Goal: Task Accomplishment & Management: Manage account settings

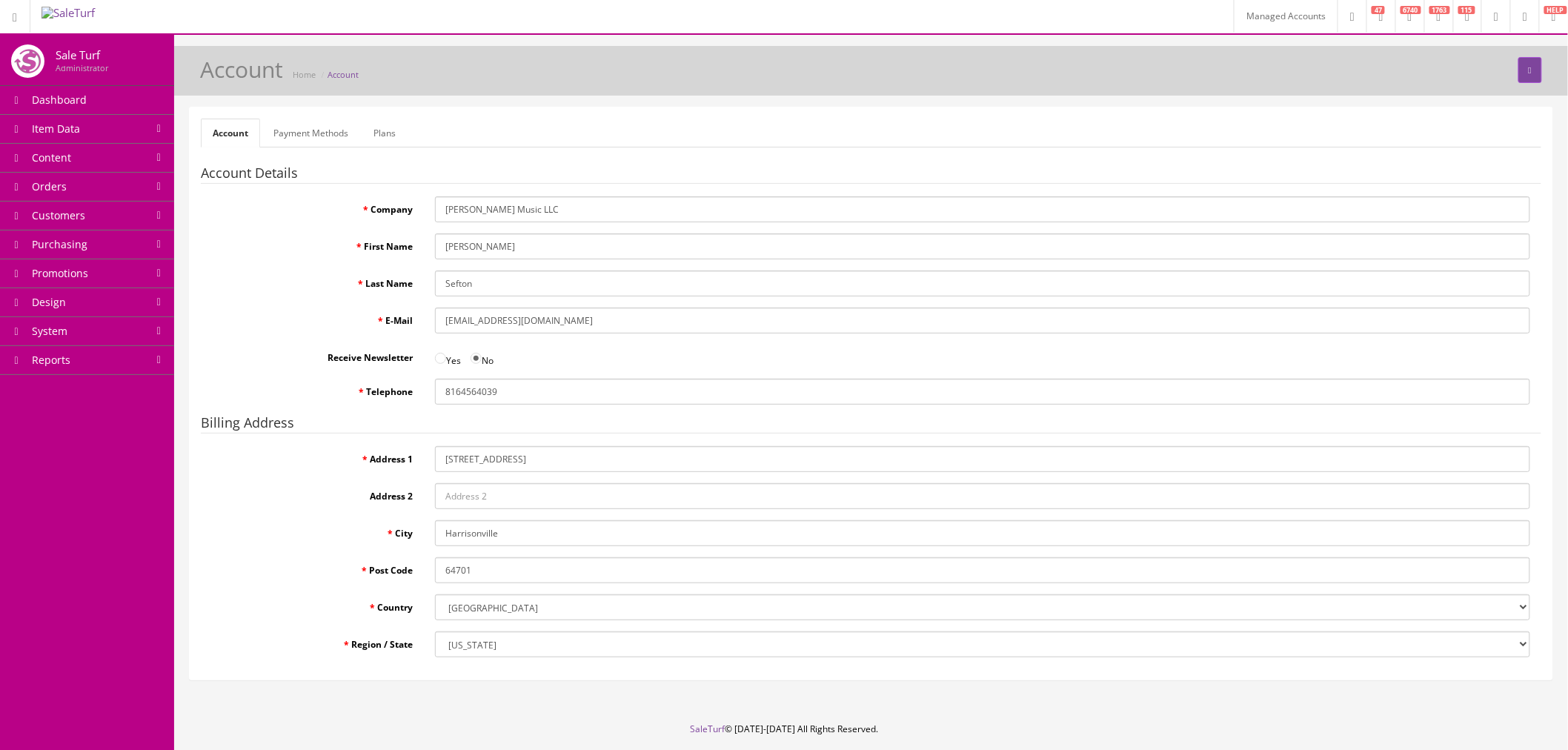
click at [312, 138] on link "Payment Methods" at bounding box center [310, 133] width 98 height 29
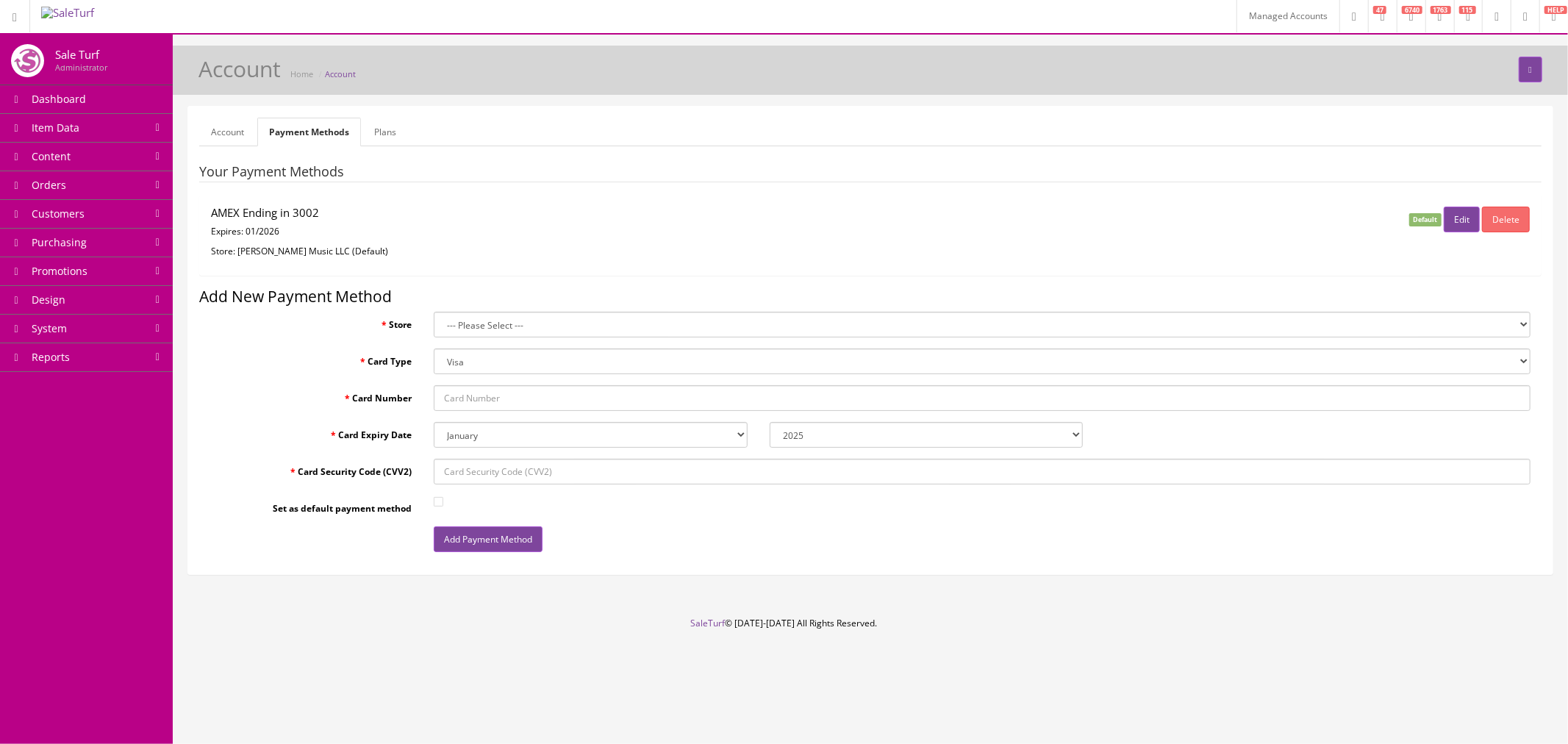
click at [377, 127] on link "Plans" at bounding box center [385, 132] width 45 height 28
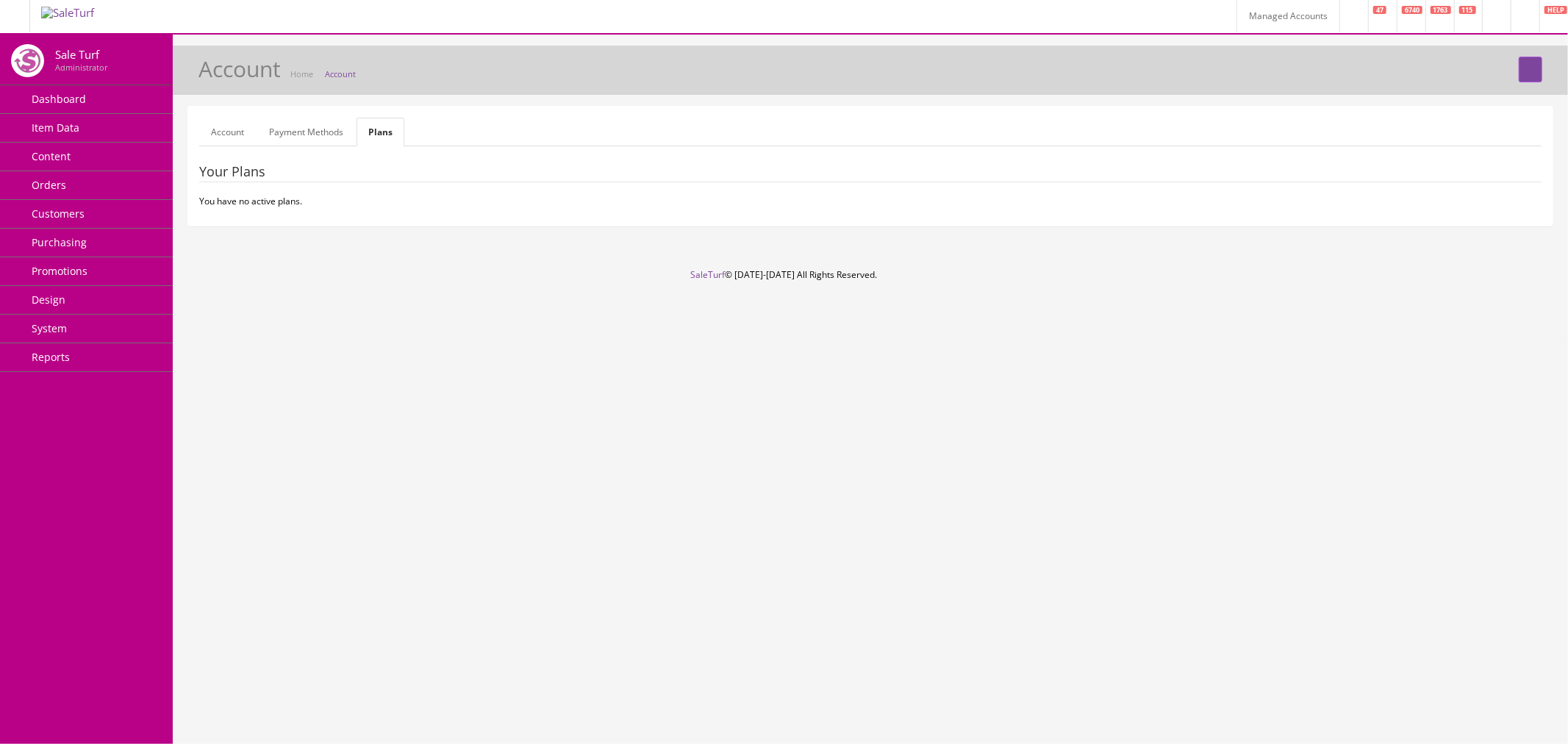
click at [231, 134] on link "Account" at bounding box center [227, 132] width 57 height 28
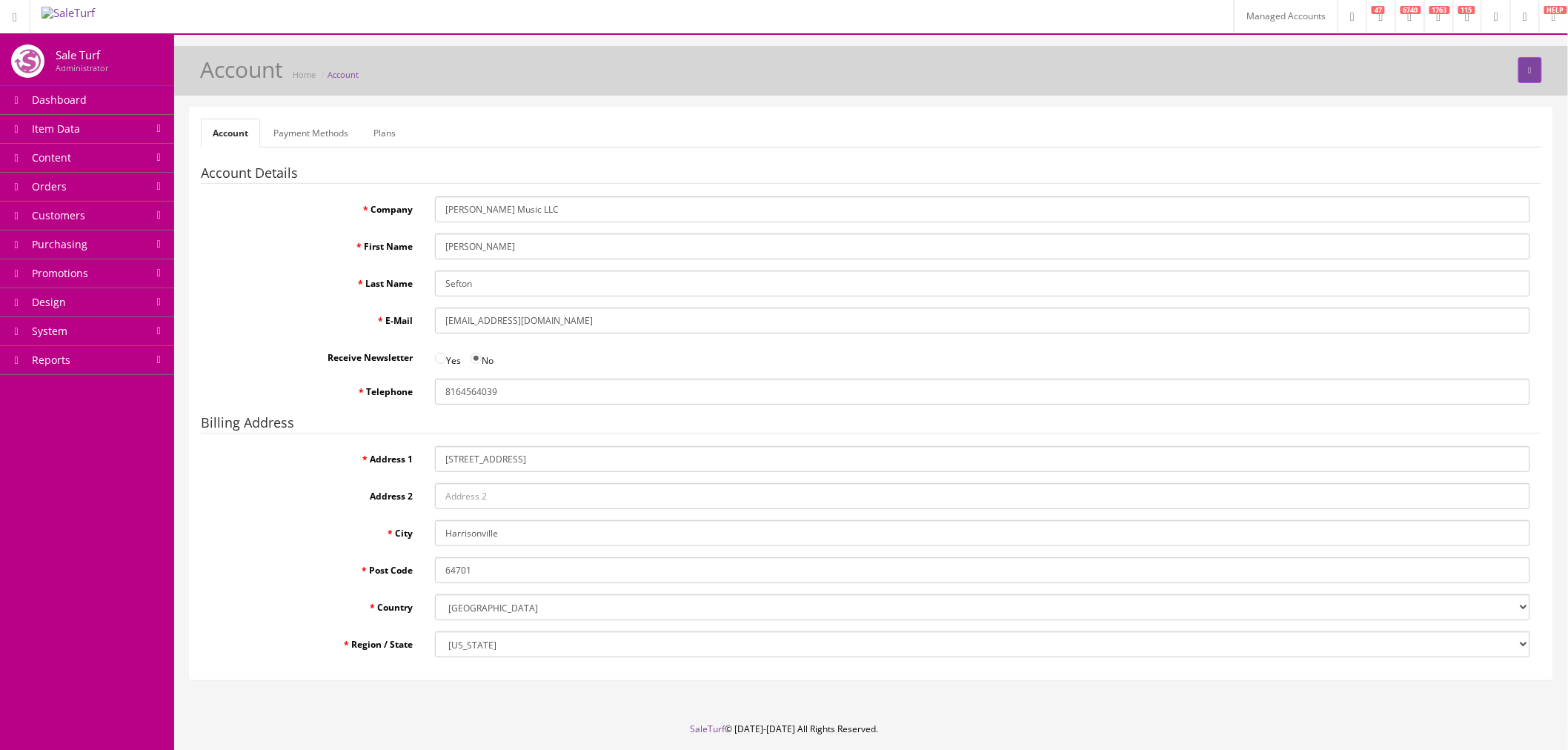
click at [329, 134] on link "Payment Methods" at bounding box center [310, 133] width 98 height 29
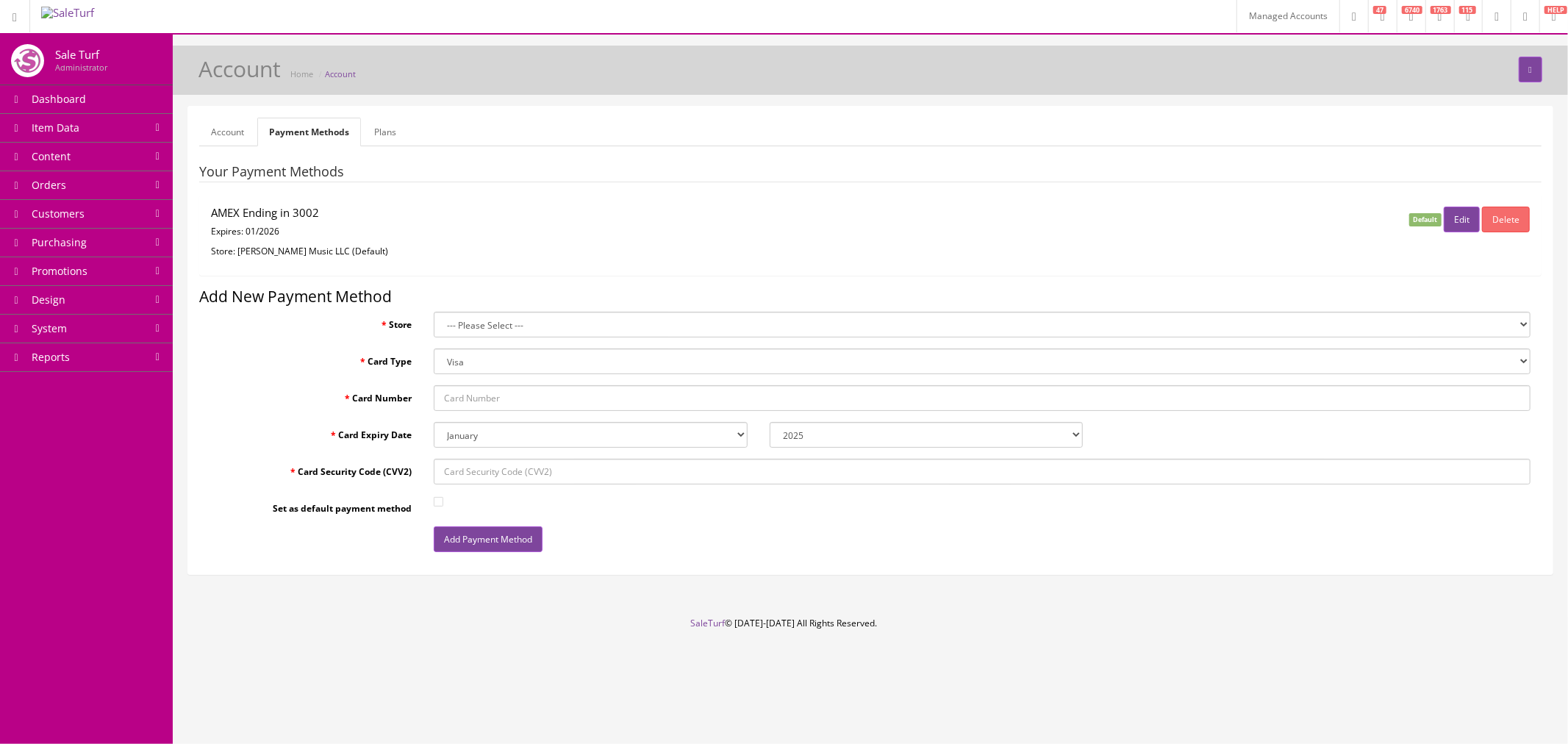
click at [400, 133] on link "Plans" at bounding box center [385, 132] width 45 height 28
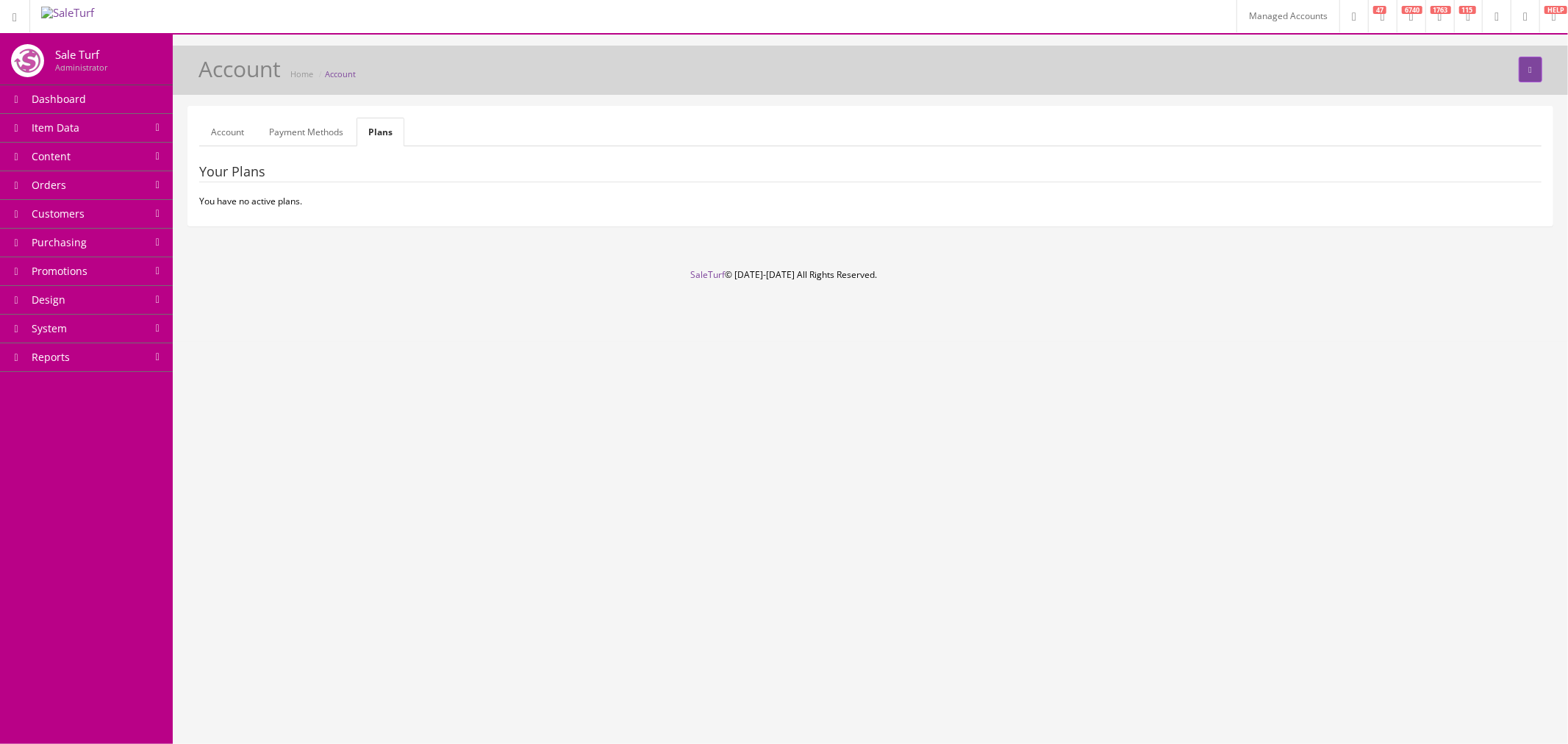
click at [231, 133] on link "Account" at bounding box center [227, 132] width 57 height 28
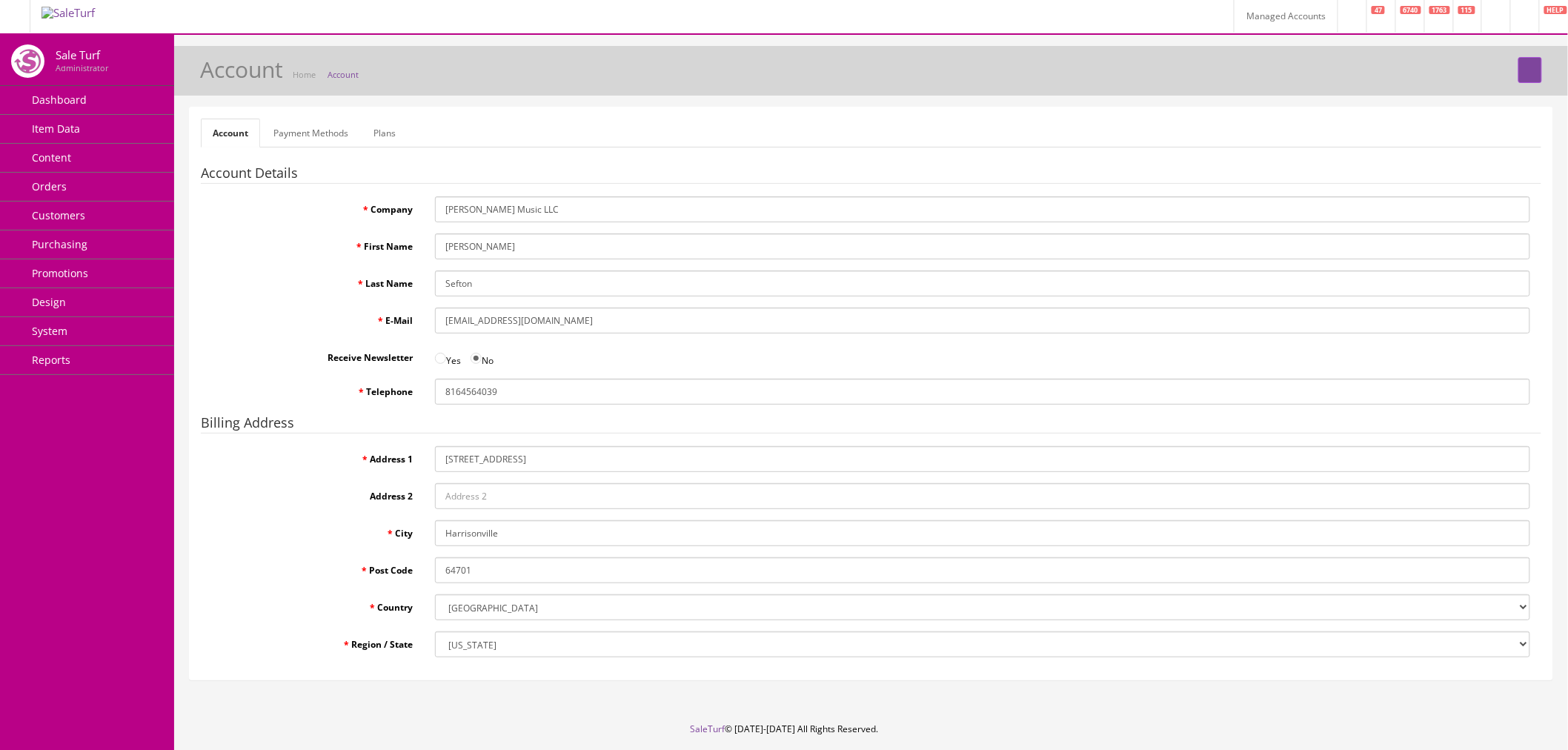
click at [293, 134] on link "Payment Methods" at bounding box center [310, 133] width 98 height 29
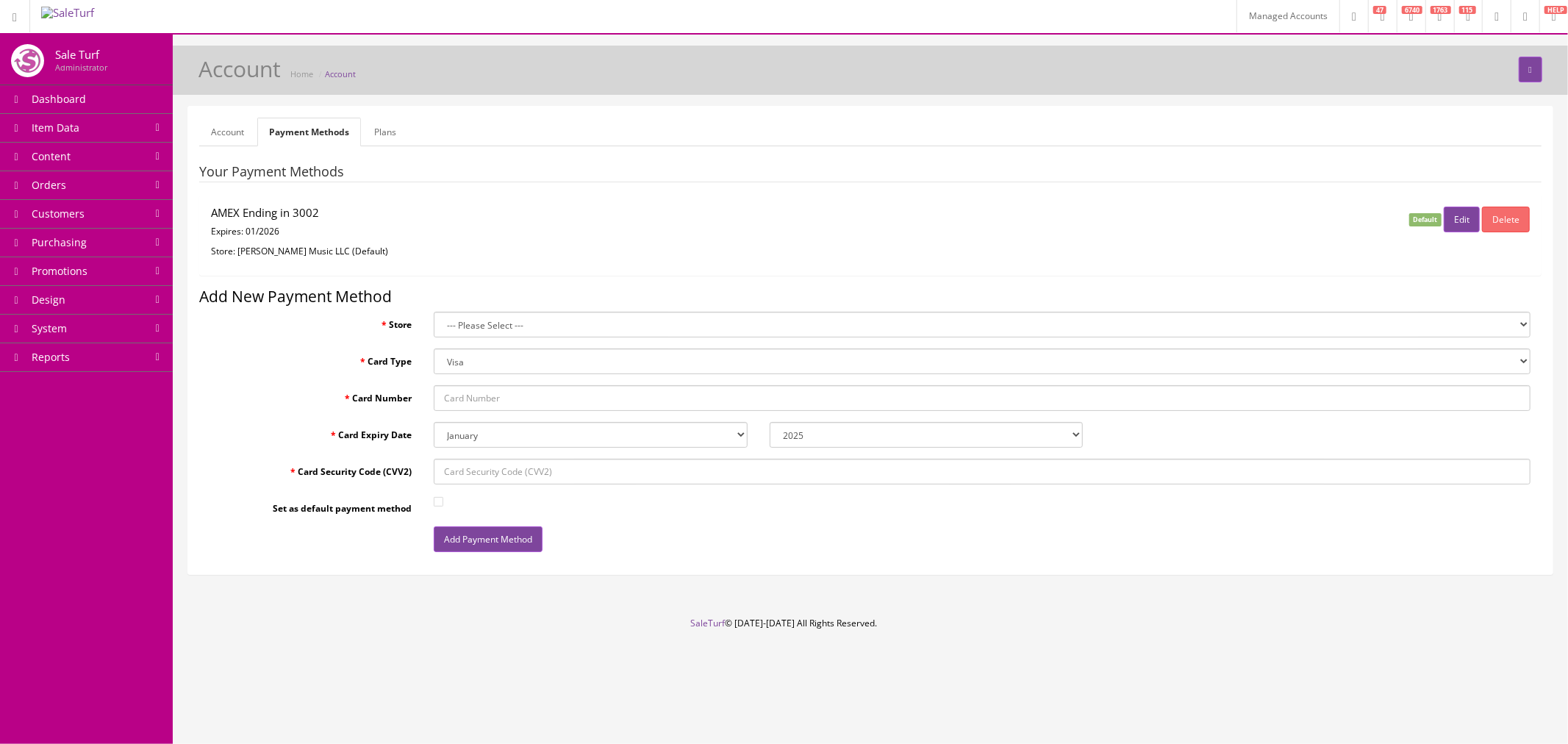
click at [386, 123] on link "Plans" at bounding box center [385, 132] width 45 height 28
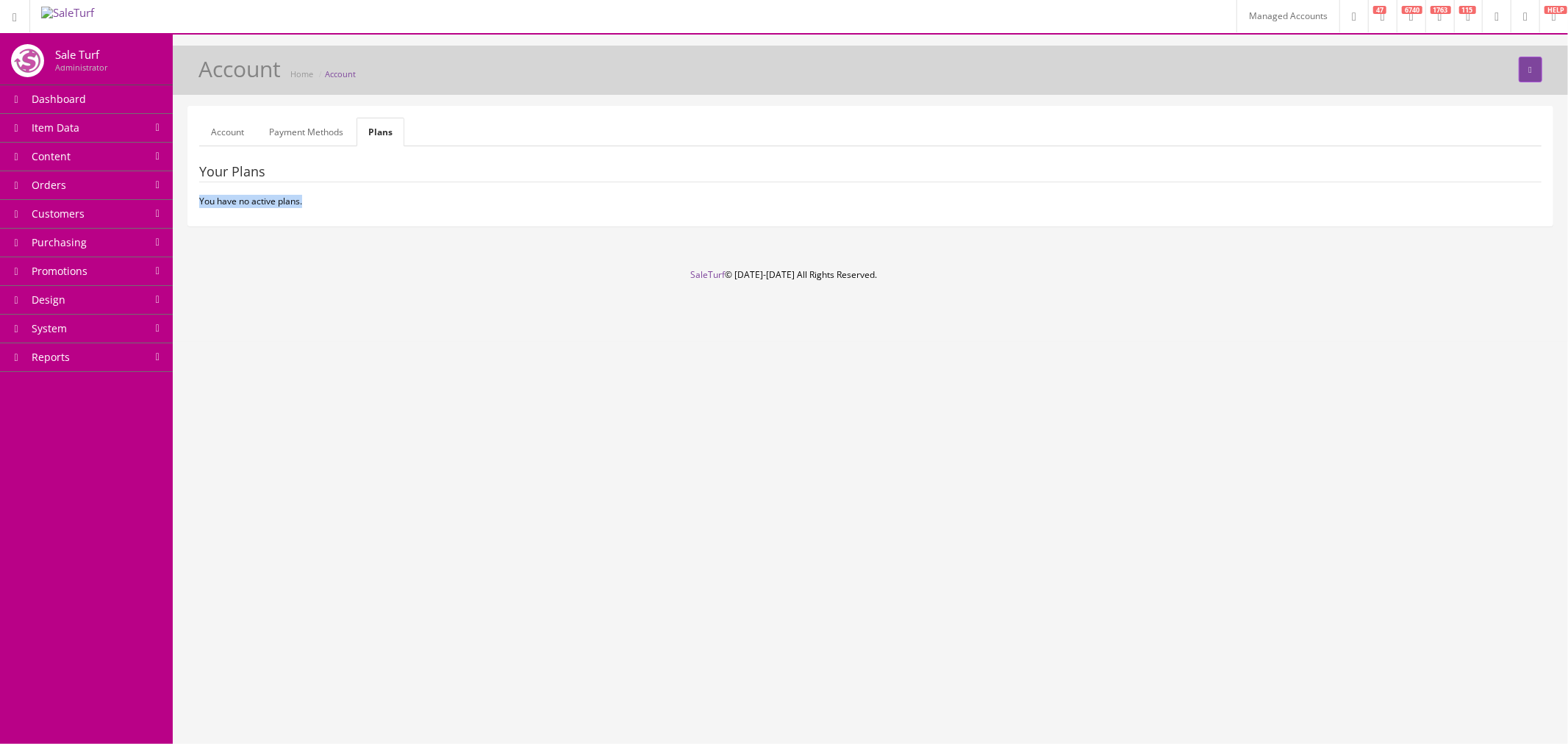
drag, startPoint x: 201, startPoint y: 201, endPoint x: 306, endPoint y: 204, distance: 105.0
click at [306, 204] on p "You have no active plans." at bounding box center [870, 201] width 1343 height 13
click at [289, 127] on link "Payment Methods" at bounding box center [306, 132] width 98 height 28
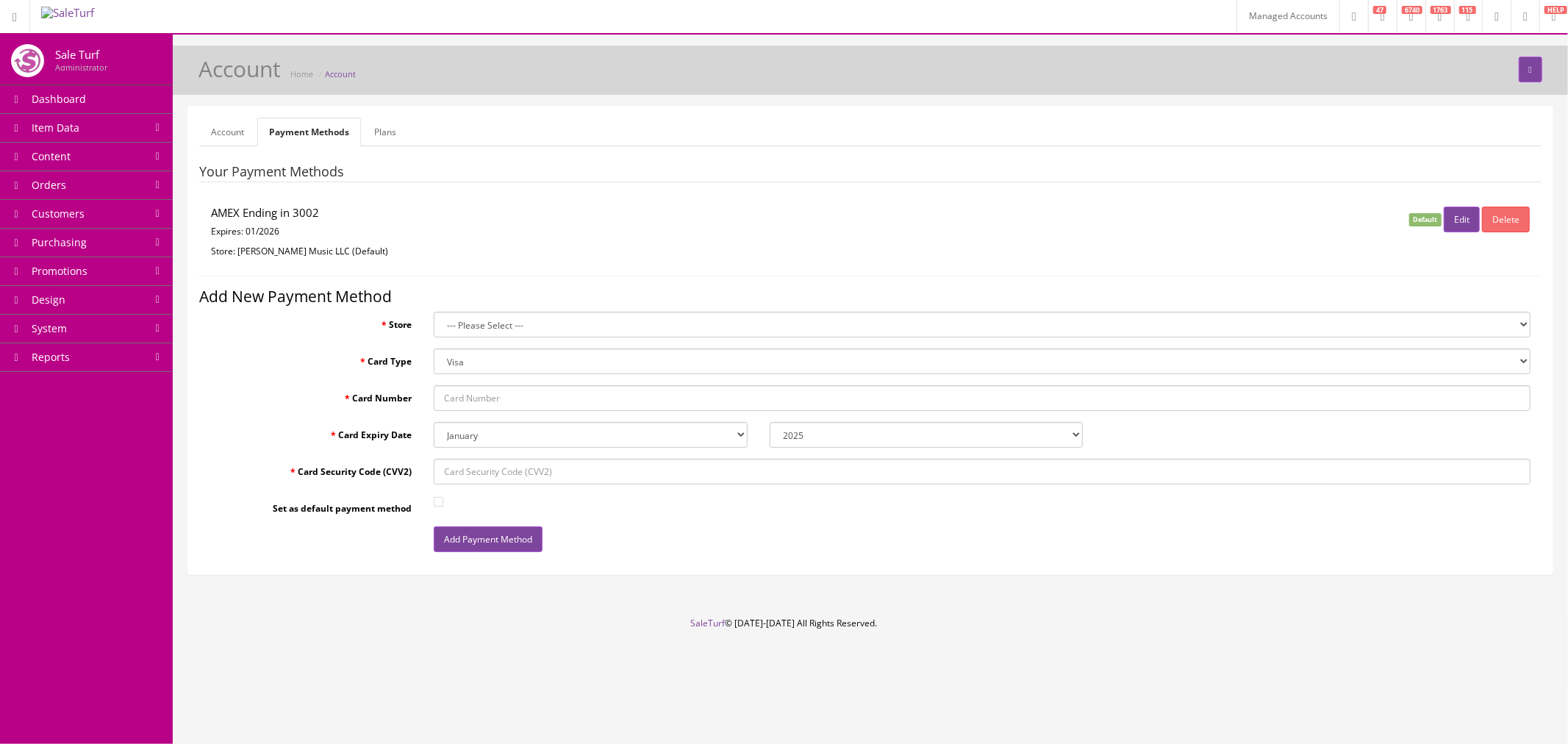
click at [230, 132] on link "Account" at bounding box center [227, 132] width 57 height 28
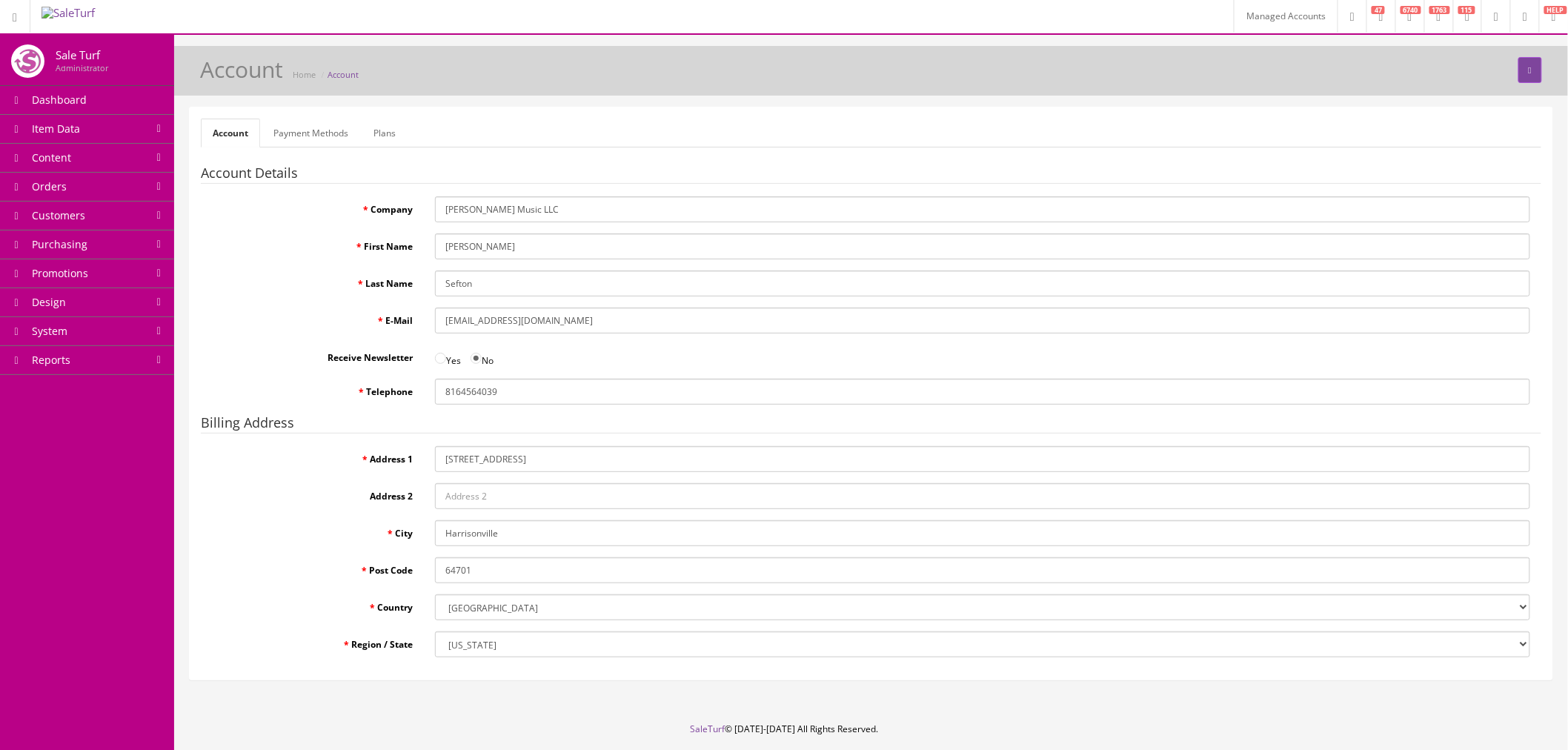
click at [286, 135] on link "Payment Methods" at bounding box center [310, 133] width 98 height 29
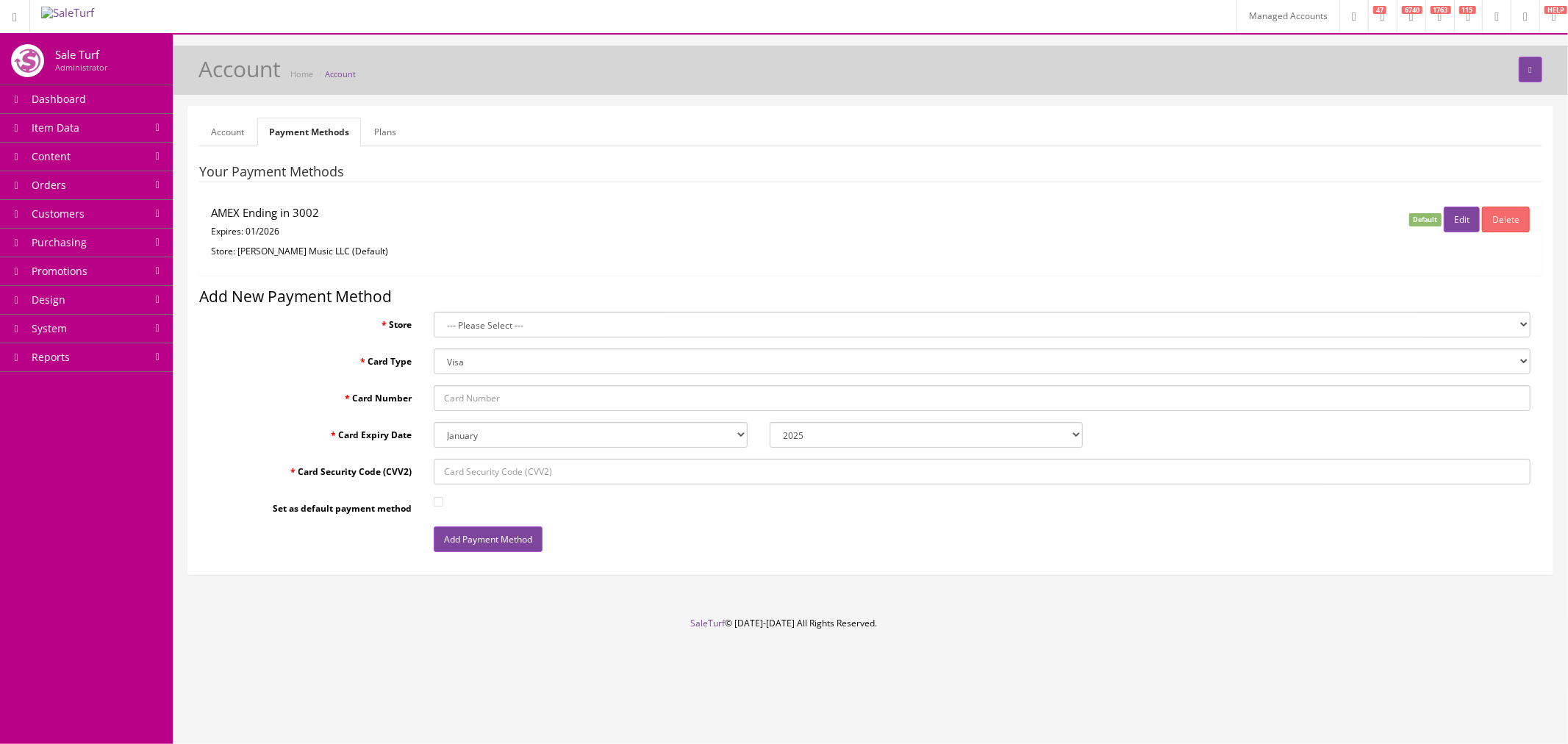
click at [237, 126] on link "Account" at bounding box center [227, 132] width 57 height 28
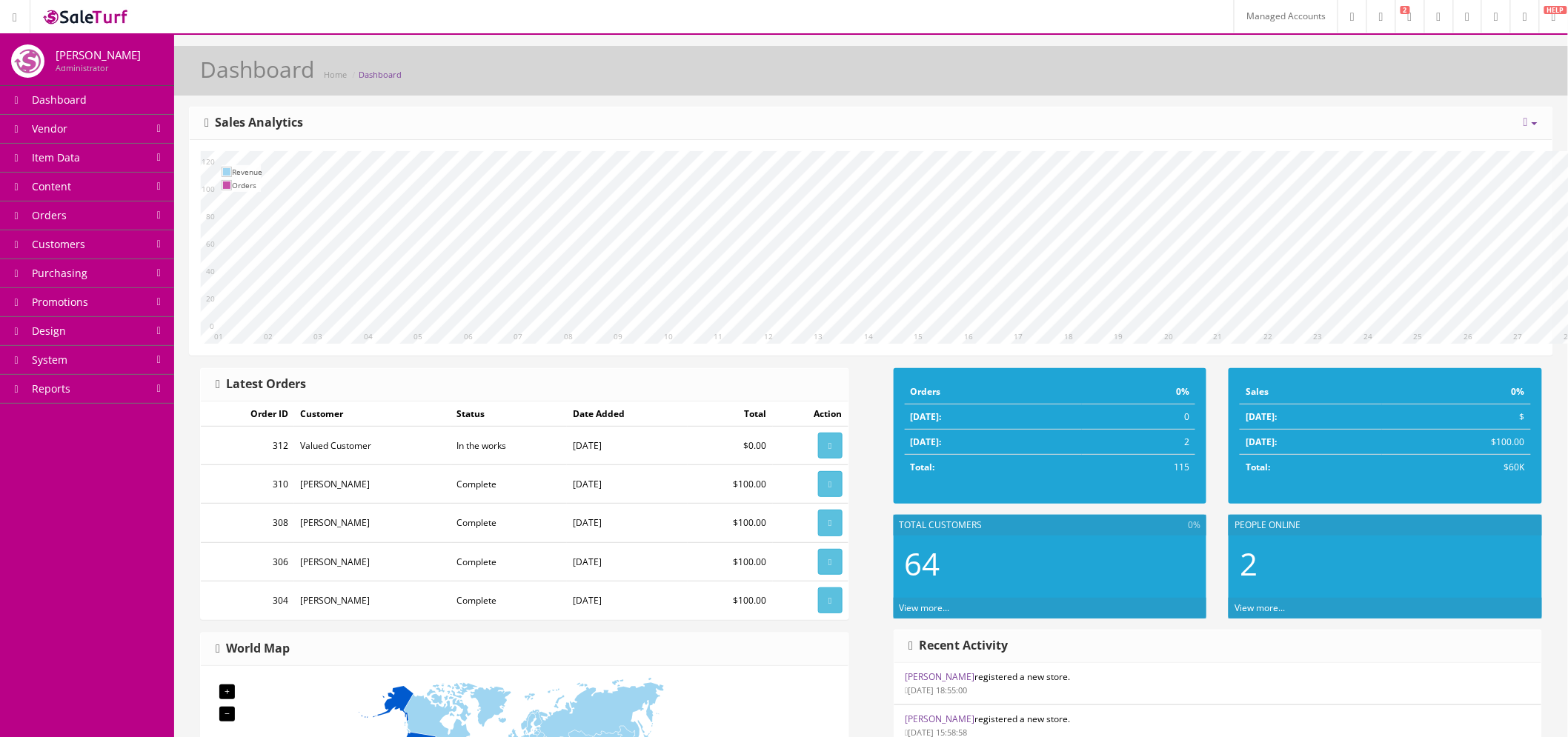
click at [1242, 17] on link "Managed Accounts" at bounding box center [1286, 16] width 104 height 32
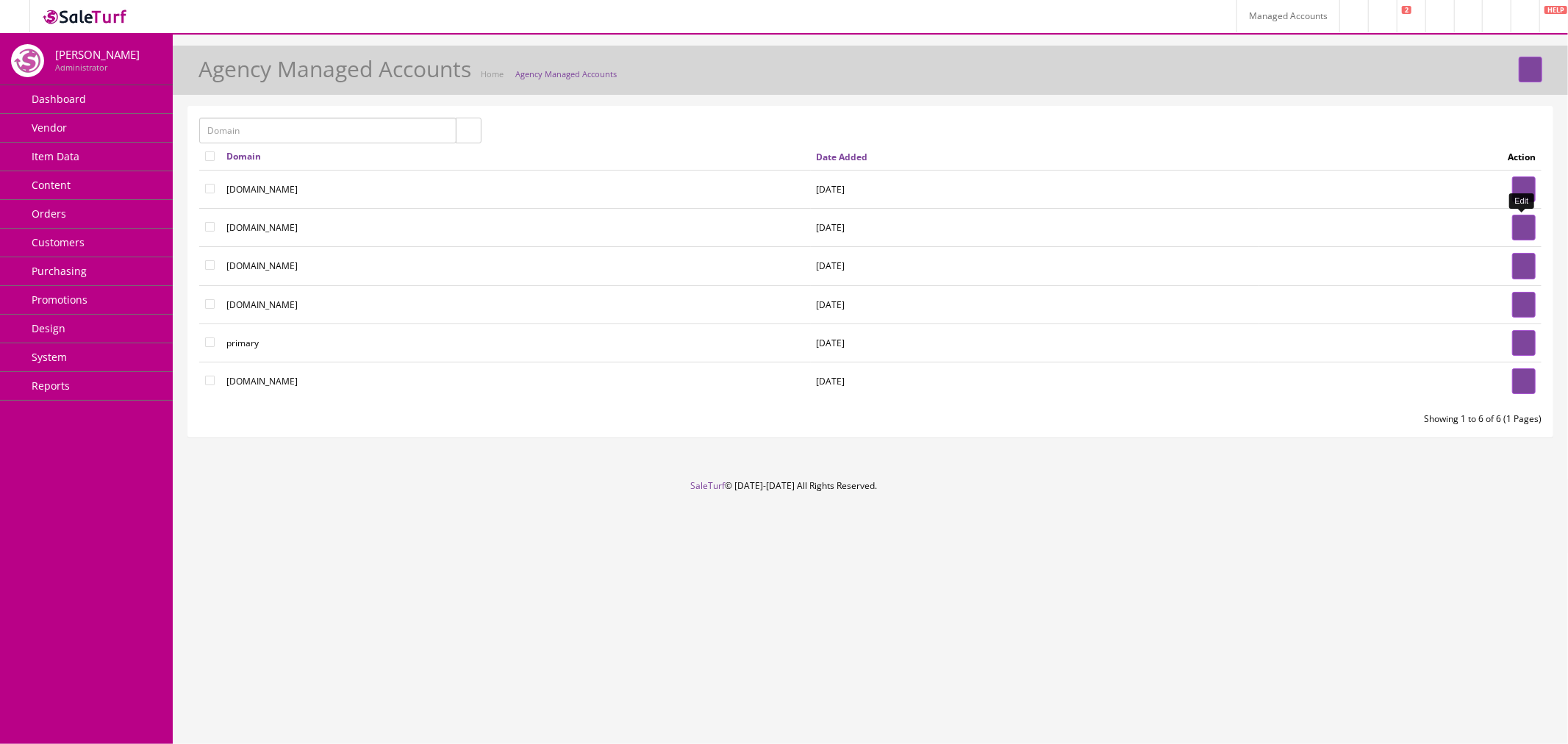
click at [1512, 230] on link at bounding box center [1524, 227] width 24 height 26
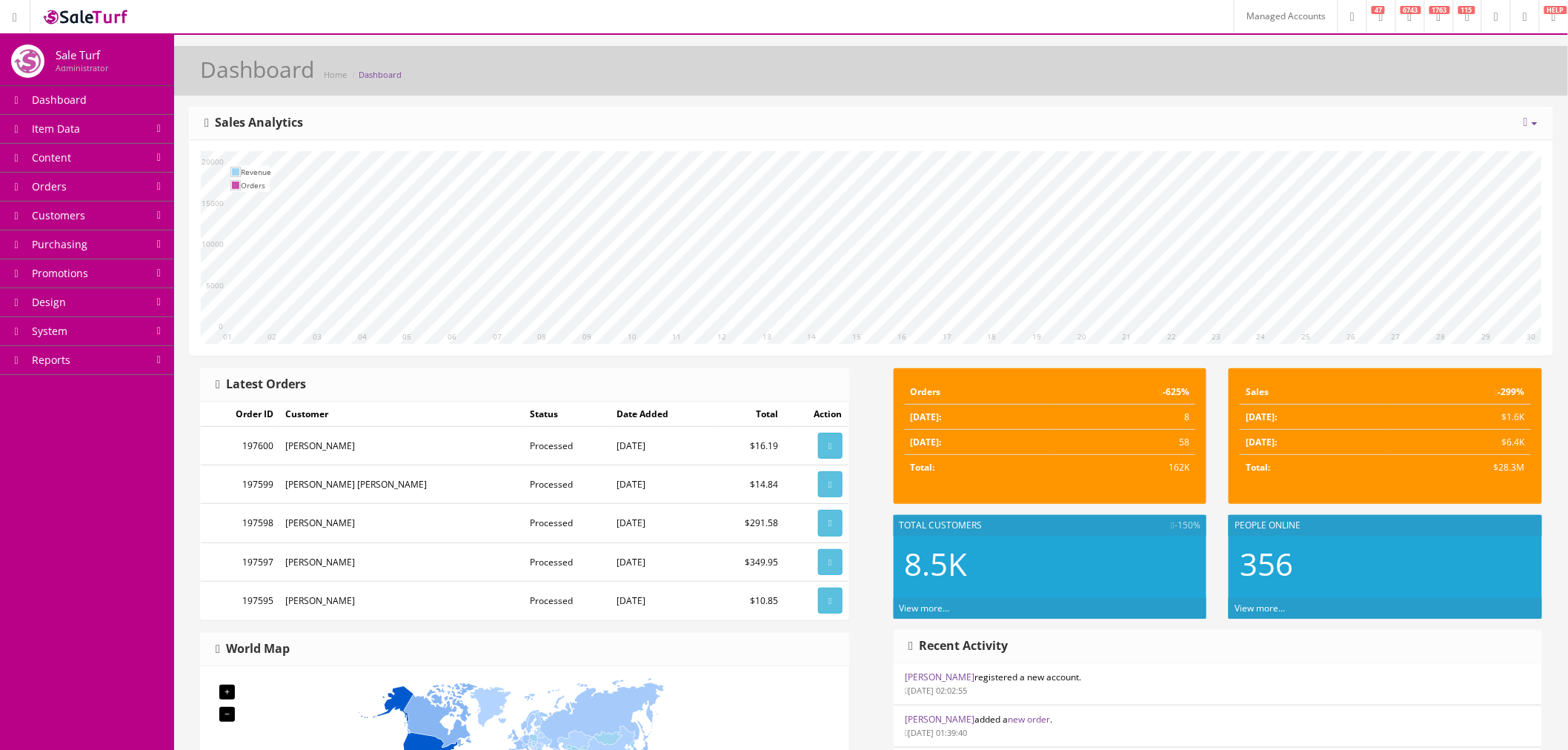
click at [1512, 26] on link at bounding box center [1525, 16] width 29 height 32
click at [1506, 56] on link "Billing" at bounding box center [1464, 63] width 148 height 17
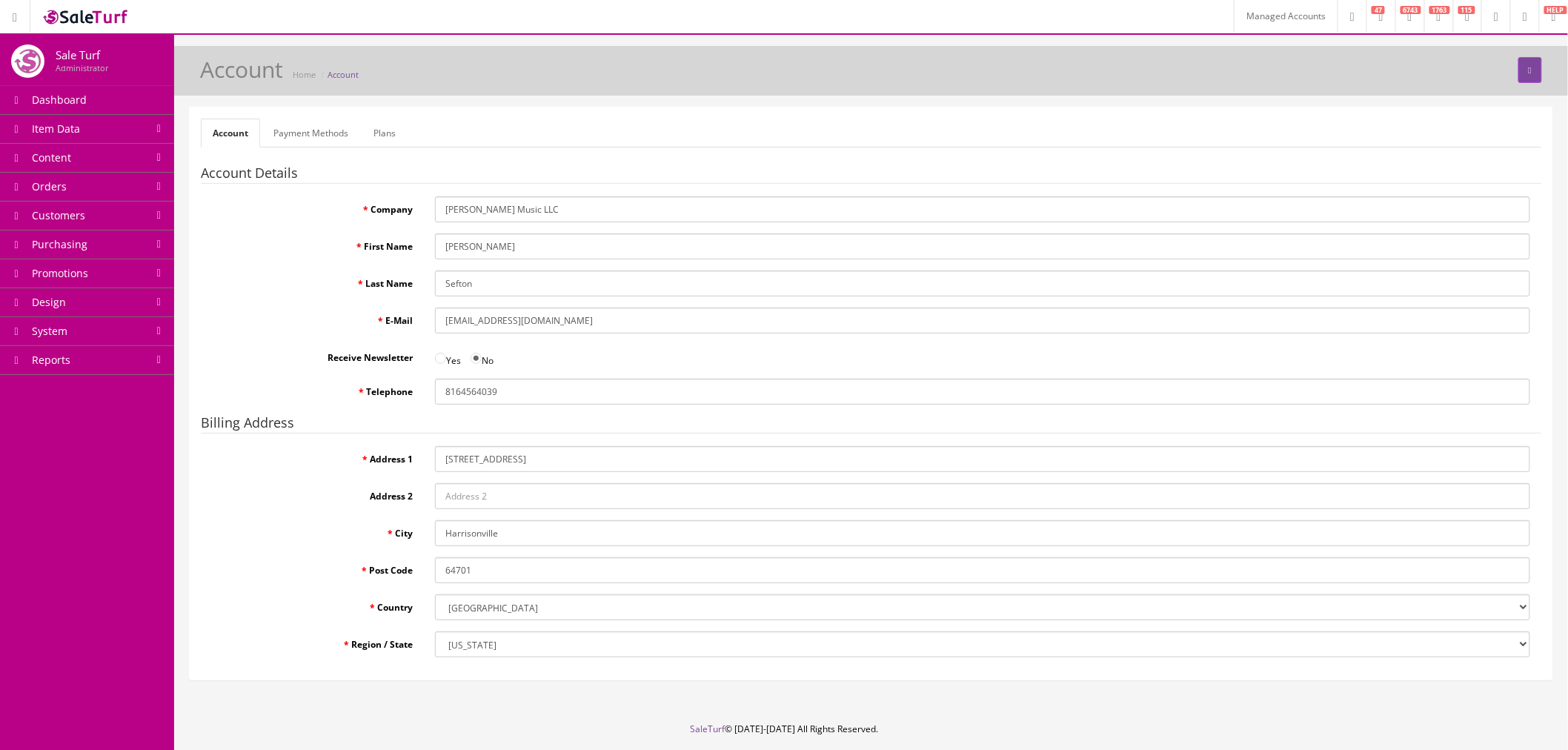
click at [351, 133] on link "Payment Methods" at bounding box center [310, 133] width 98 height 29
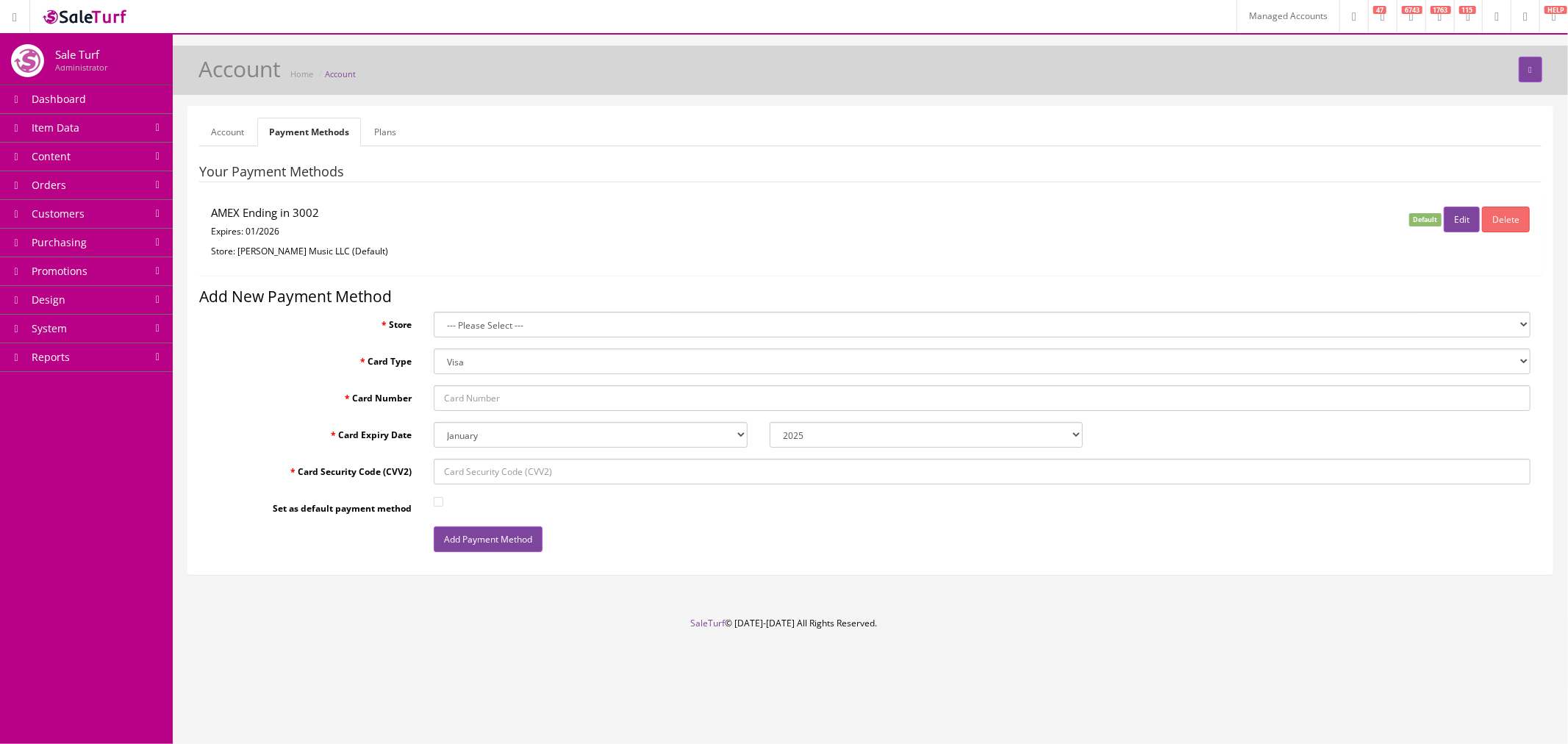
click at [382, 131] on link "Plans" at bounding box center [385, 132] width 45 height 28
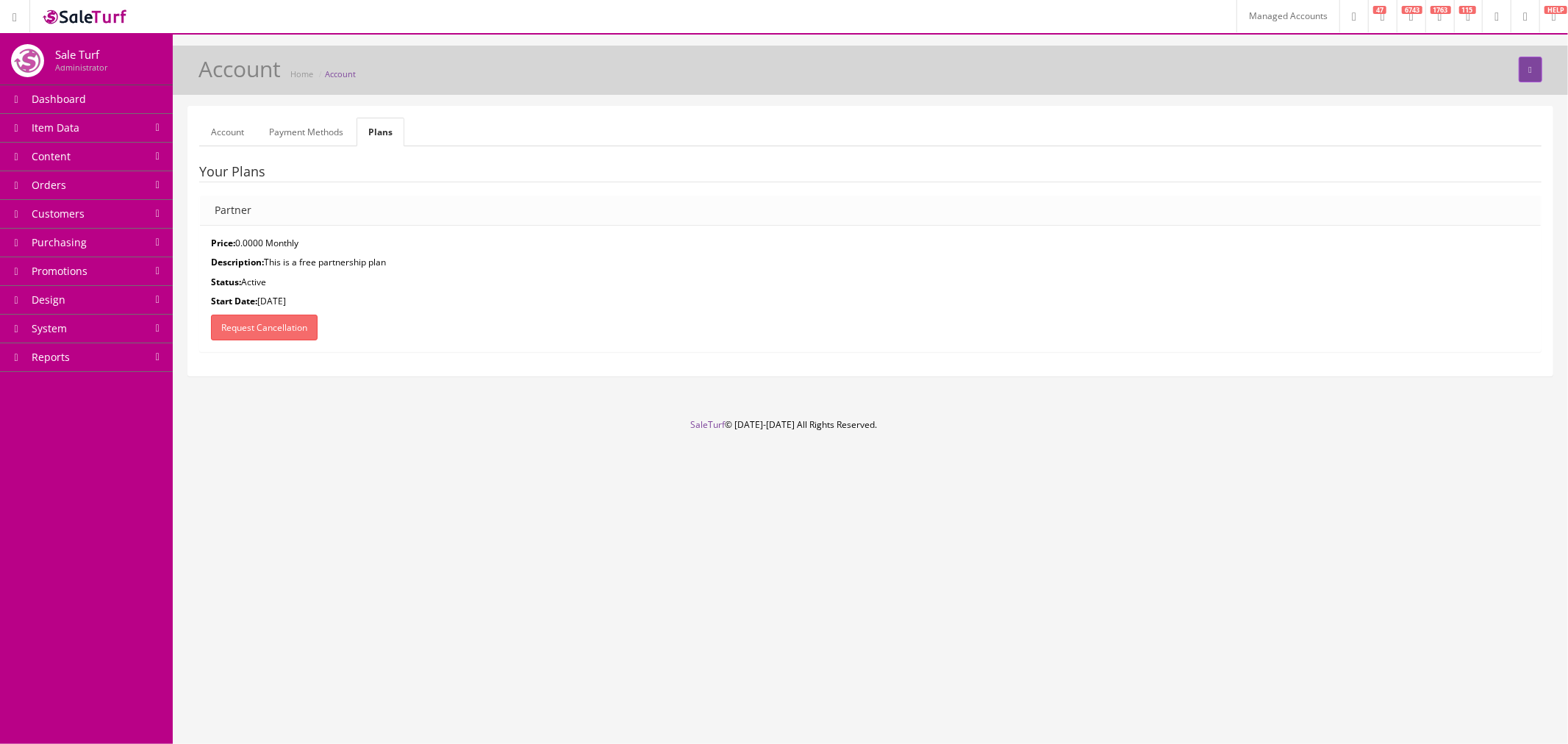
click at [211, 133] on link "Account" at bounding box center [227, 132] width 57 height 28
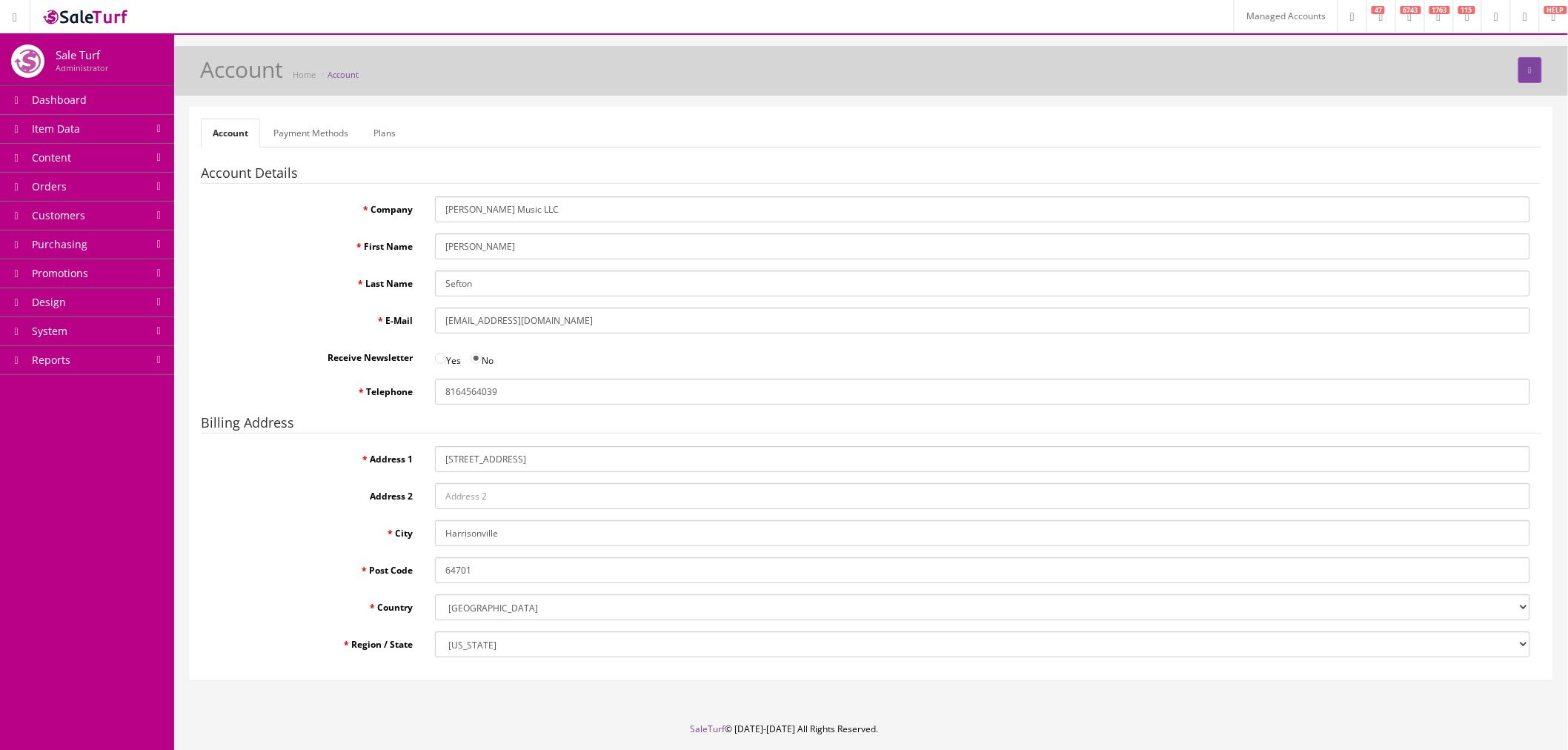
click at [371, 127] on link "Plans" at bounding box center [384, 133] width 46 height 29
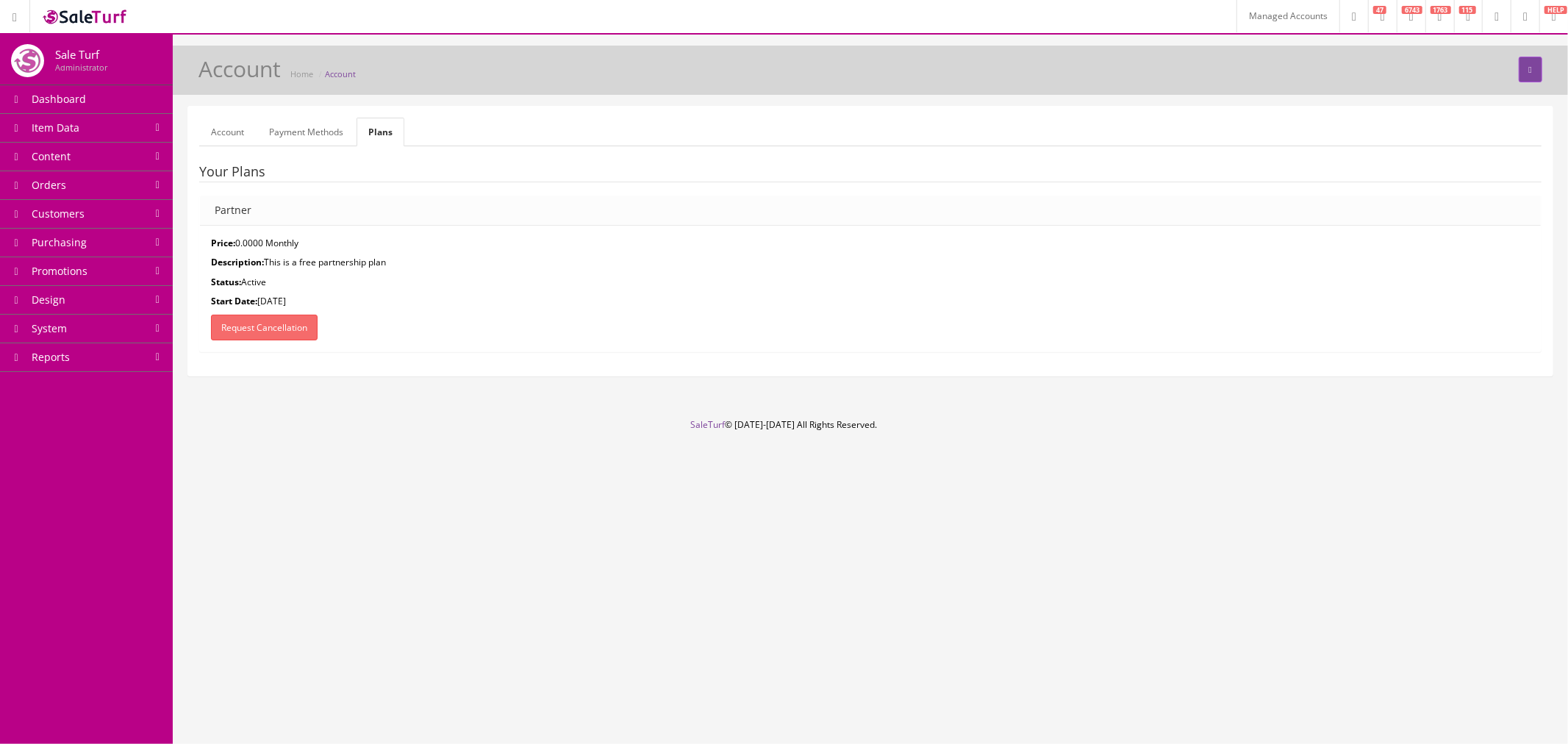
click at [307, 131] on link "Payment Methods" at bounding box center [306, 132] width 98 height 28
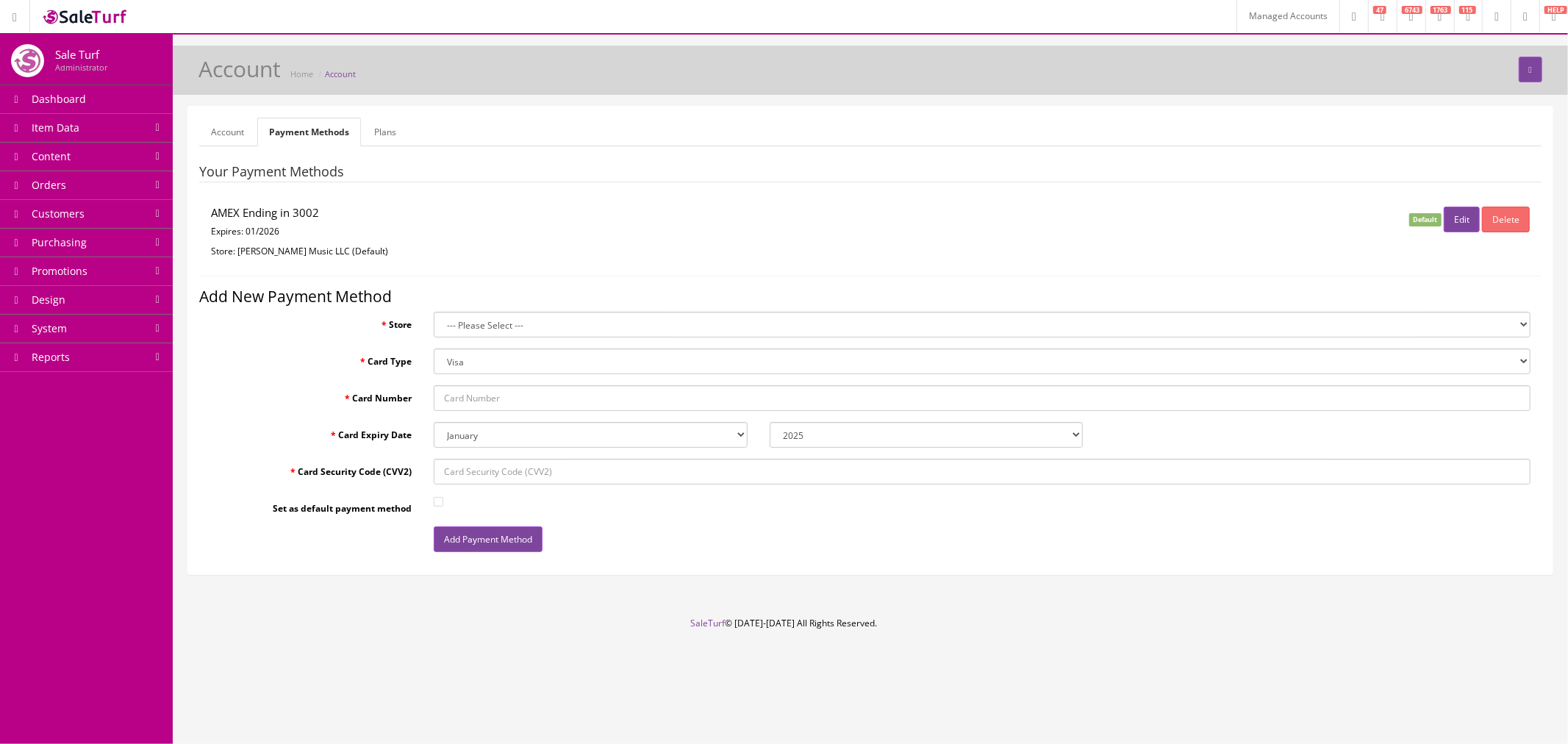
click at [216, 134] on link "Account" at bounding box center [227, 132] width 57 height 28
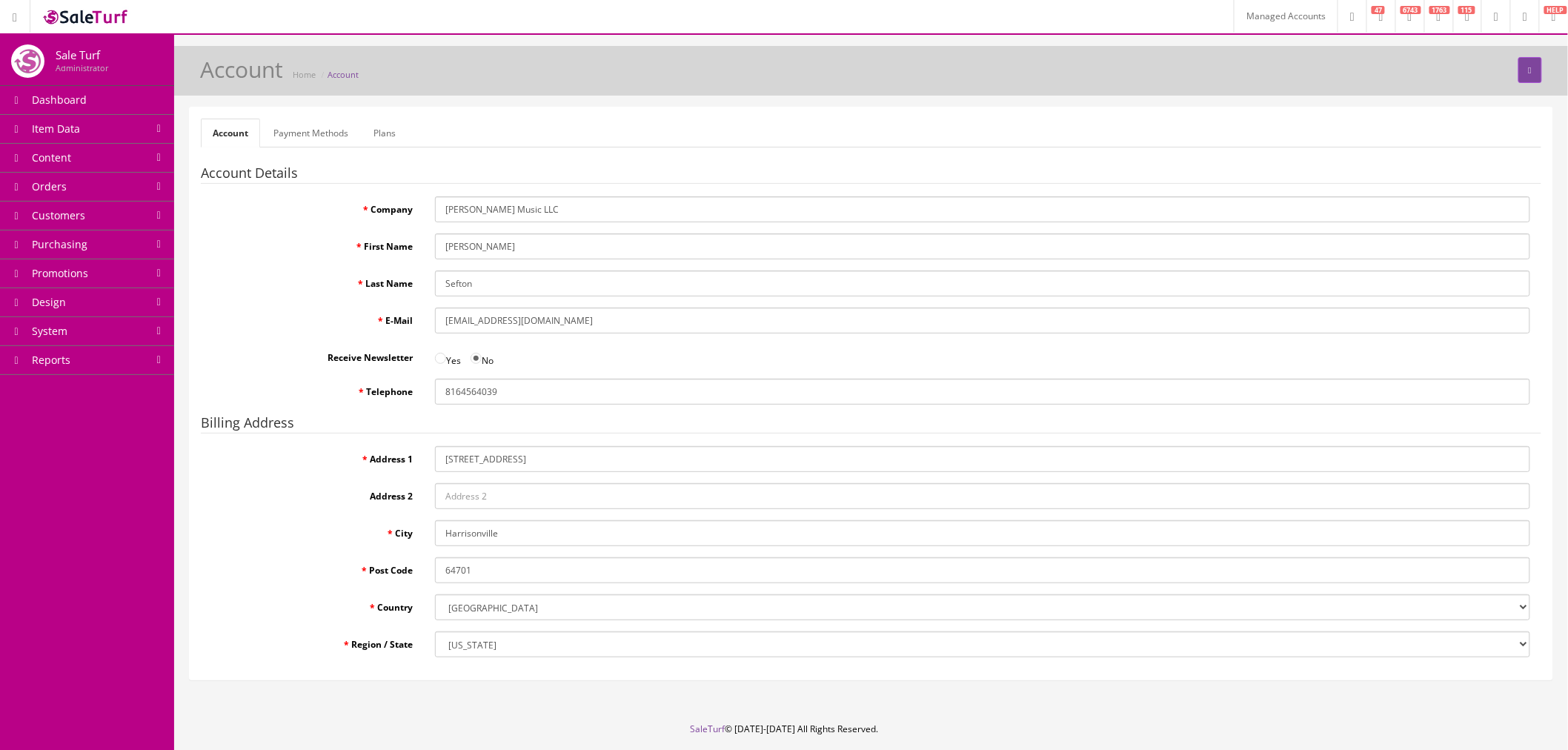
click at [396, 137] on link "Plans" at bounding box center [384, 133] width 46 height 29
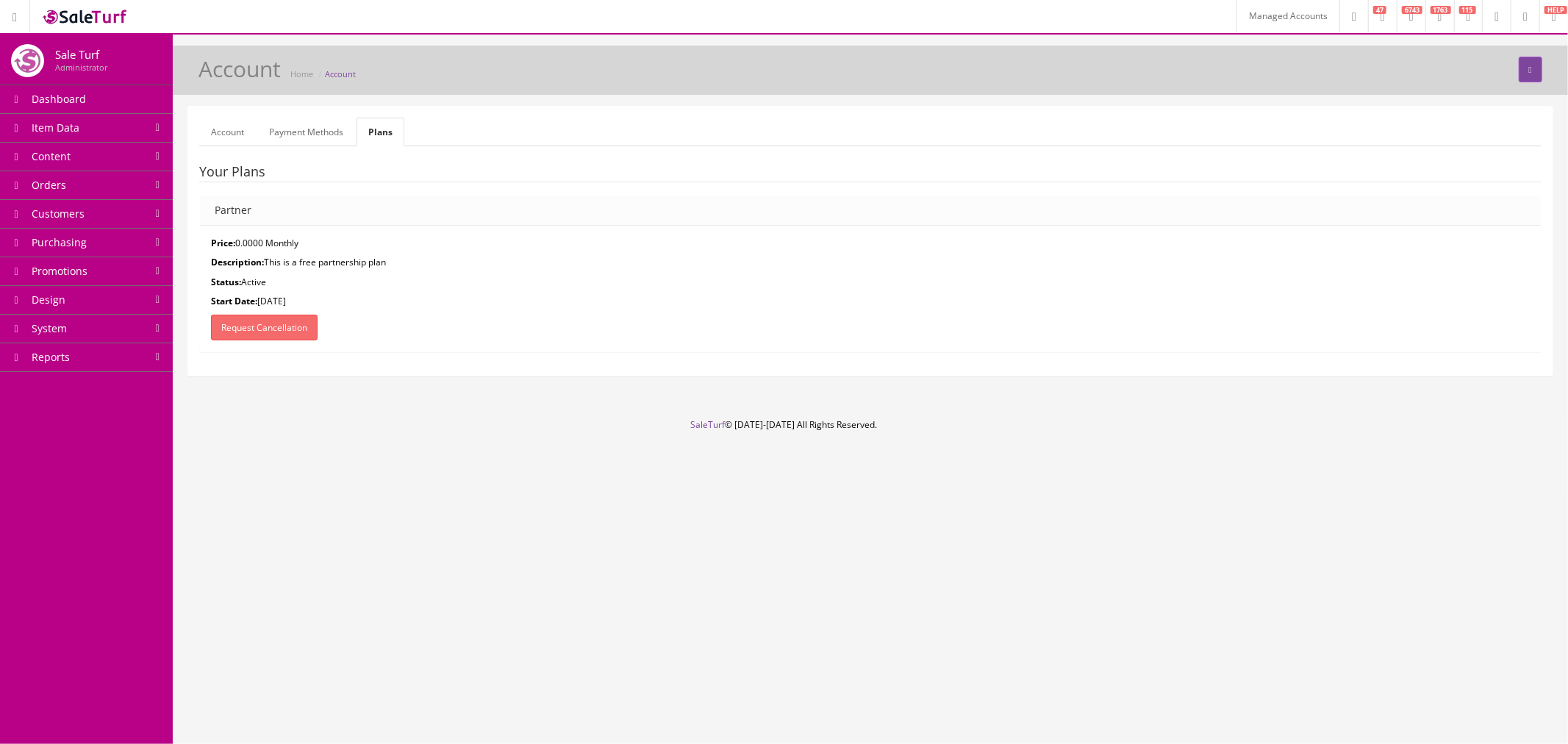
click at [569, 378] on div "Account Payment Methods Plans Account Details Company Butler Music LLC First Na…" at bounding box center [871, 248] width 1396 height 283
click at [82, 11] on img at bounding box center [85, 16] width 88 height 20
